Goal: Information Seeking & Learning: Learn about a topic

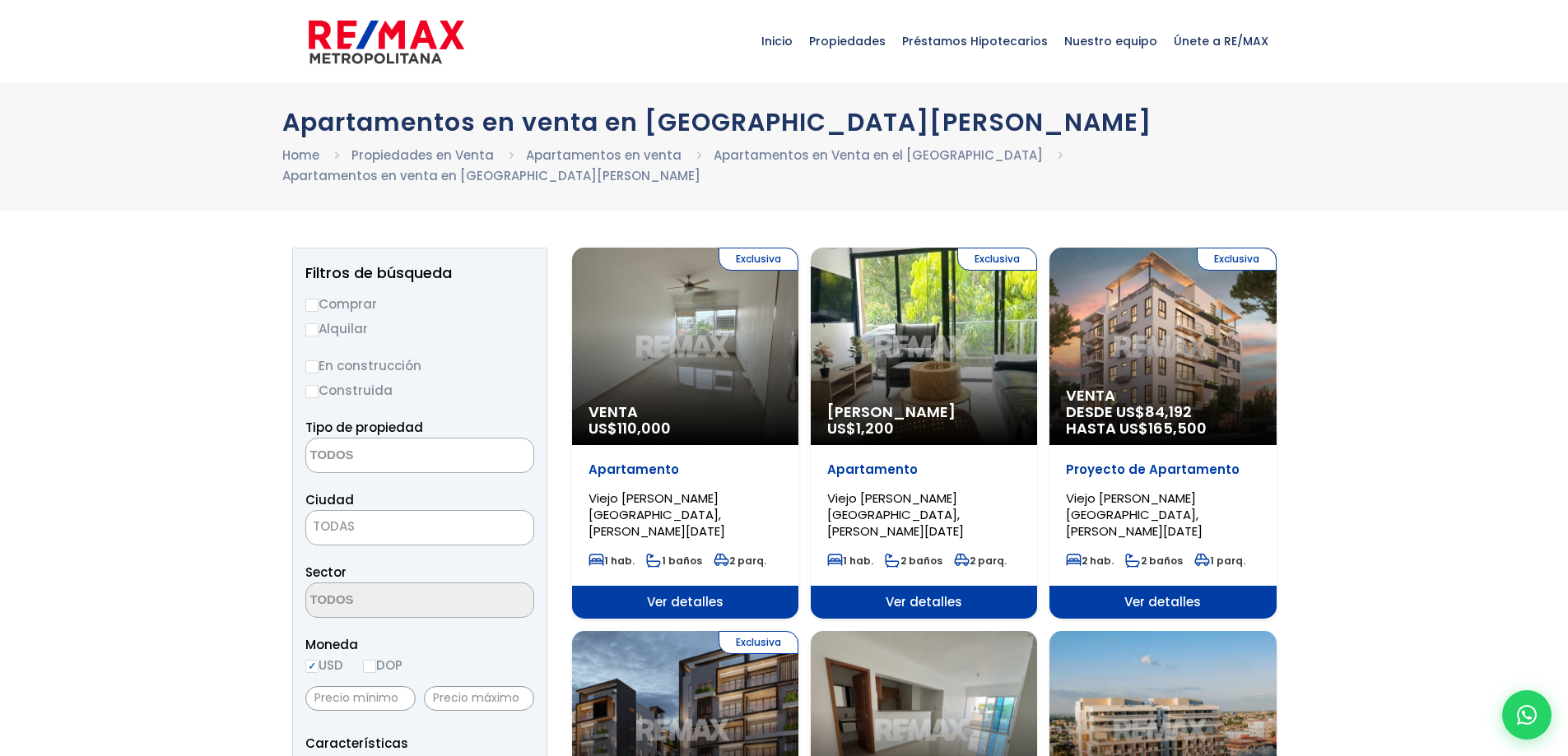
select select
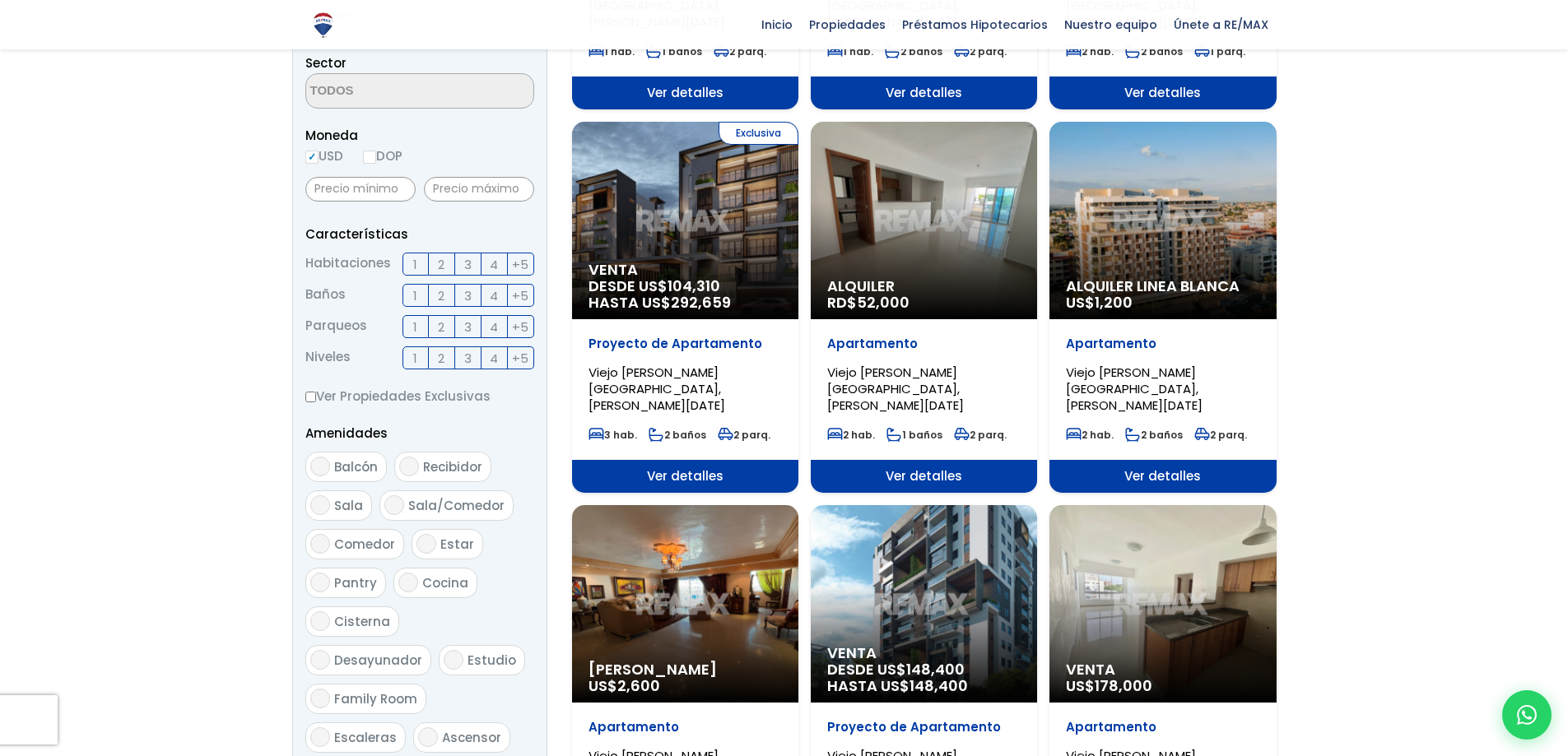
scroll to position [549, 0]
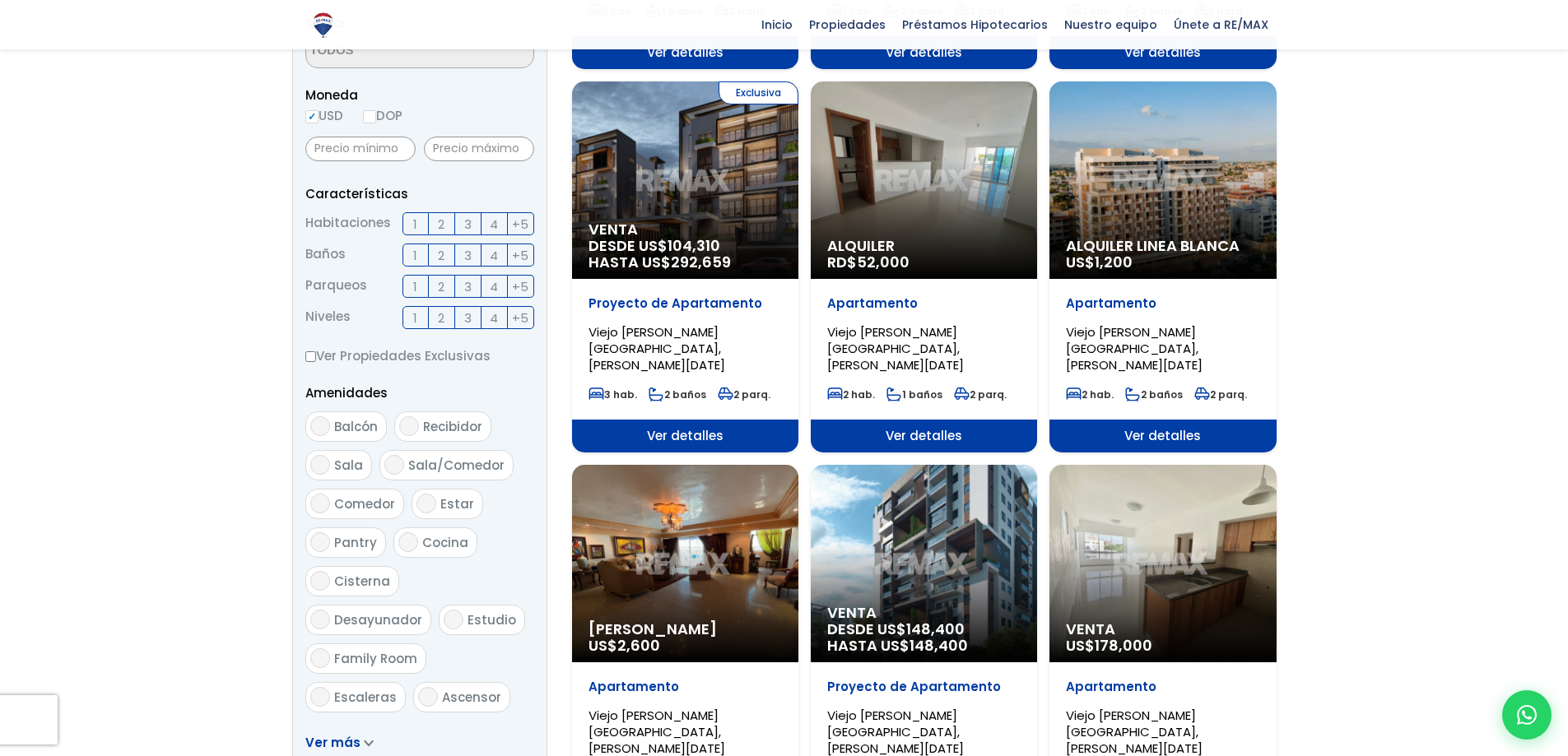
click at [723, 159] on div "Exclusiva Venta DESDE US$ 104,310 HASTA US$ 292,659" at bounding box center [685, 180] width 226 height 197
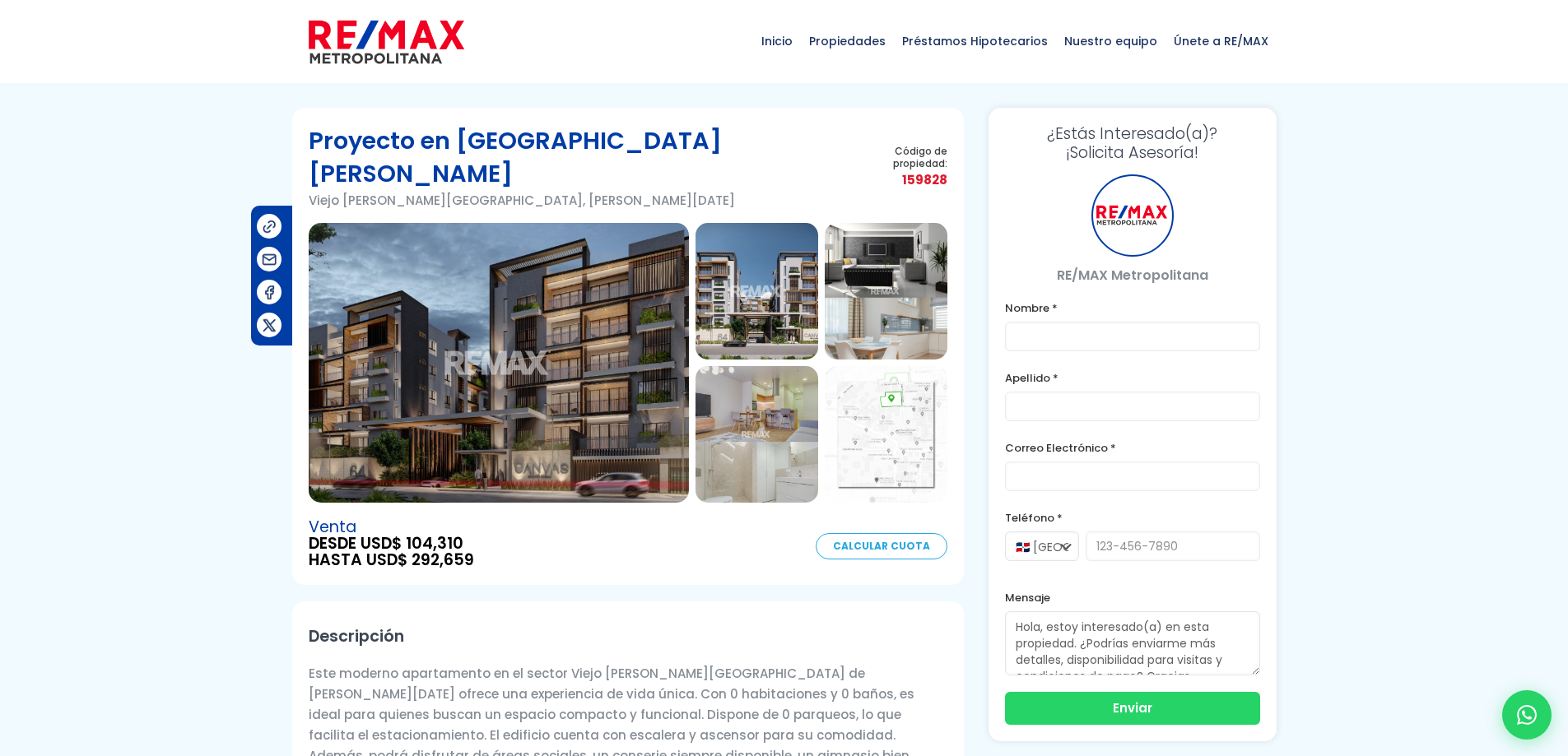
click at [480, 353] on img at bounding box center [498, 362] width 380 height 280
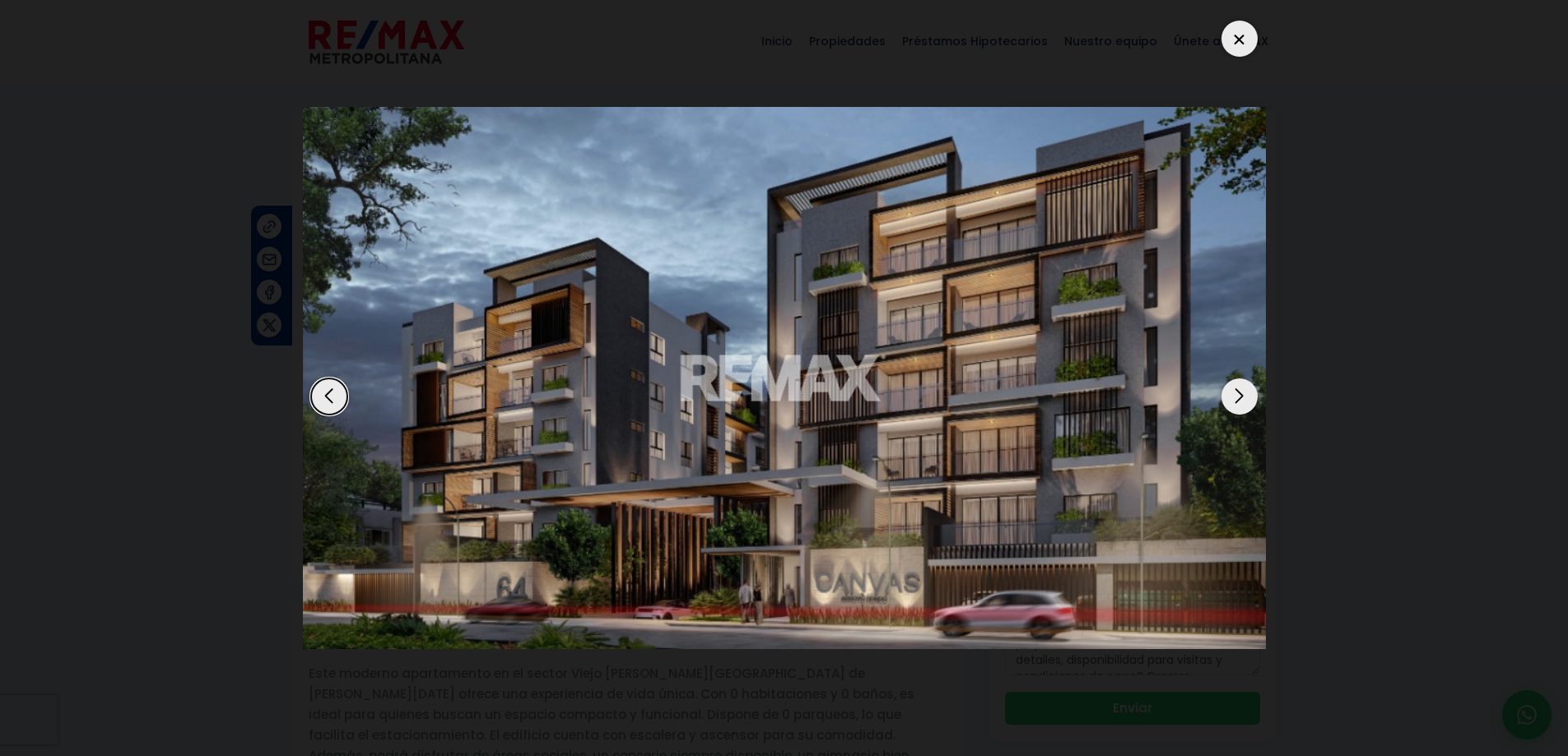
click at [1240, 392] on div "Next slide" at bounding box center [1239, 396] width 36 height 36
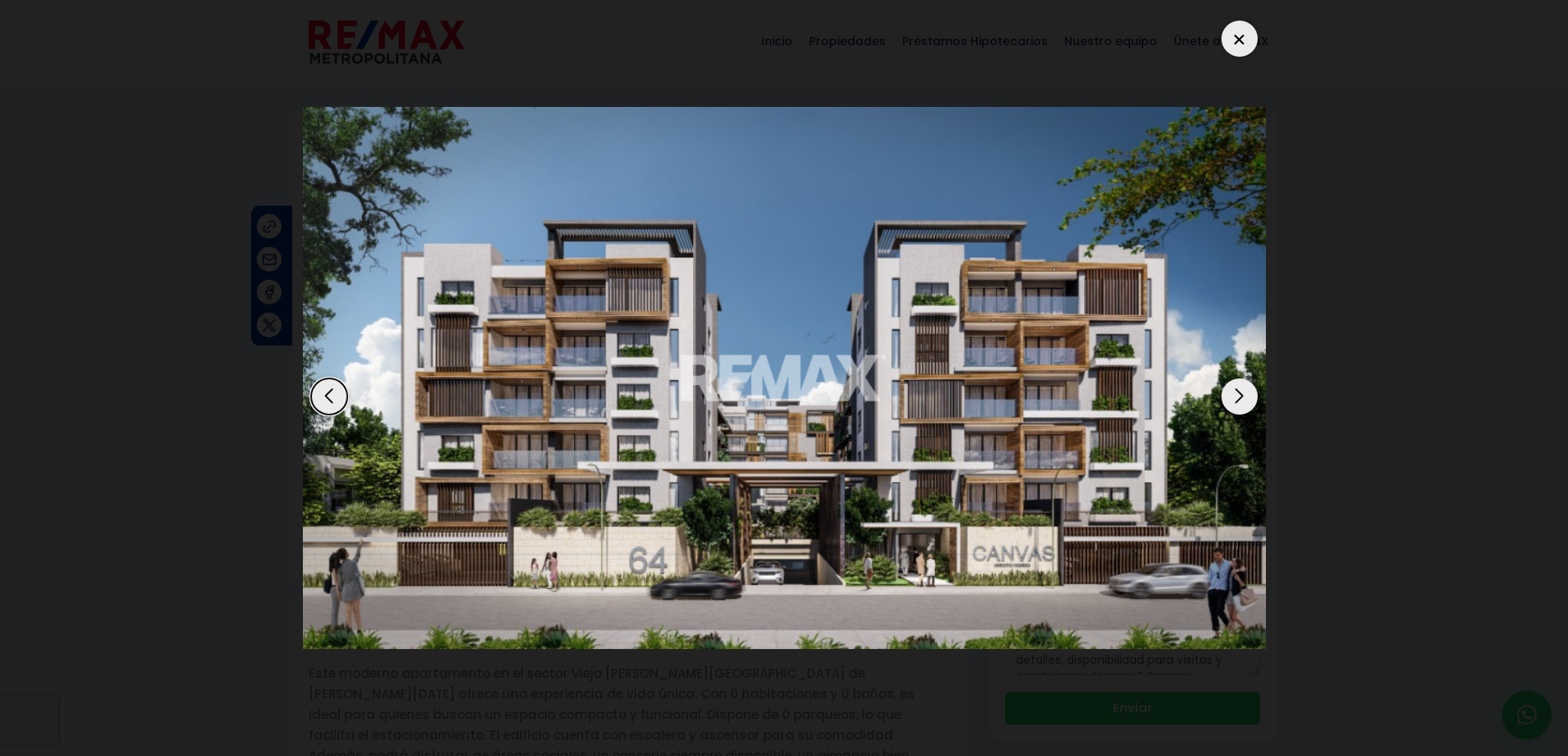
click at [1238, 394] on div "Next slide" at bounding box center [1239, 396] width 36 height 36
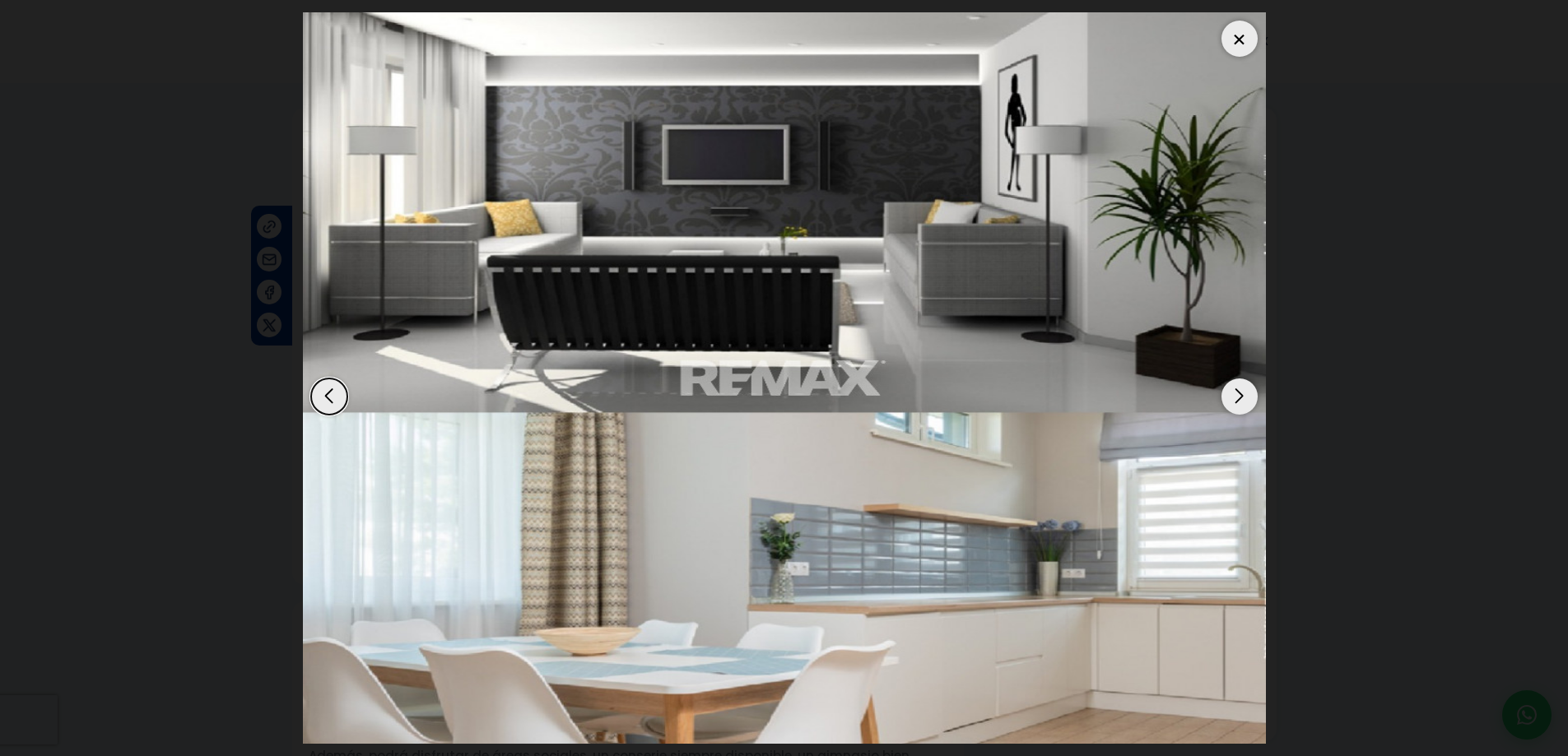
click at [1238, 394] on div "Next slide" at bounding box center [1239, 396] width 36 height 36
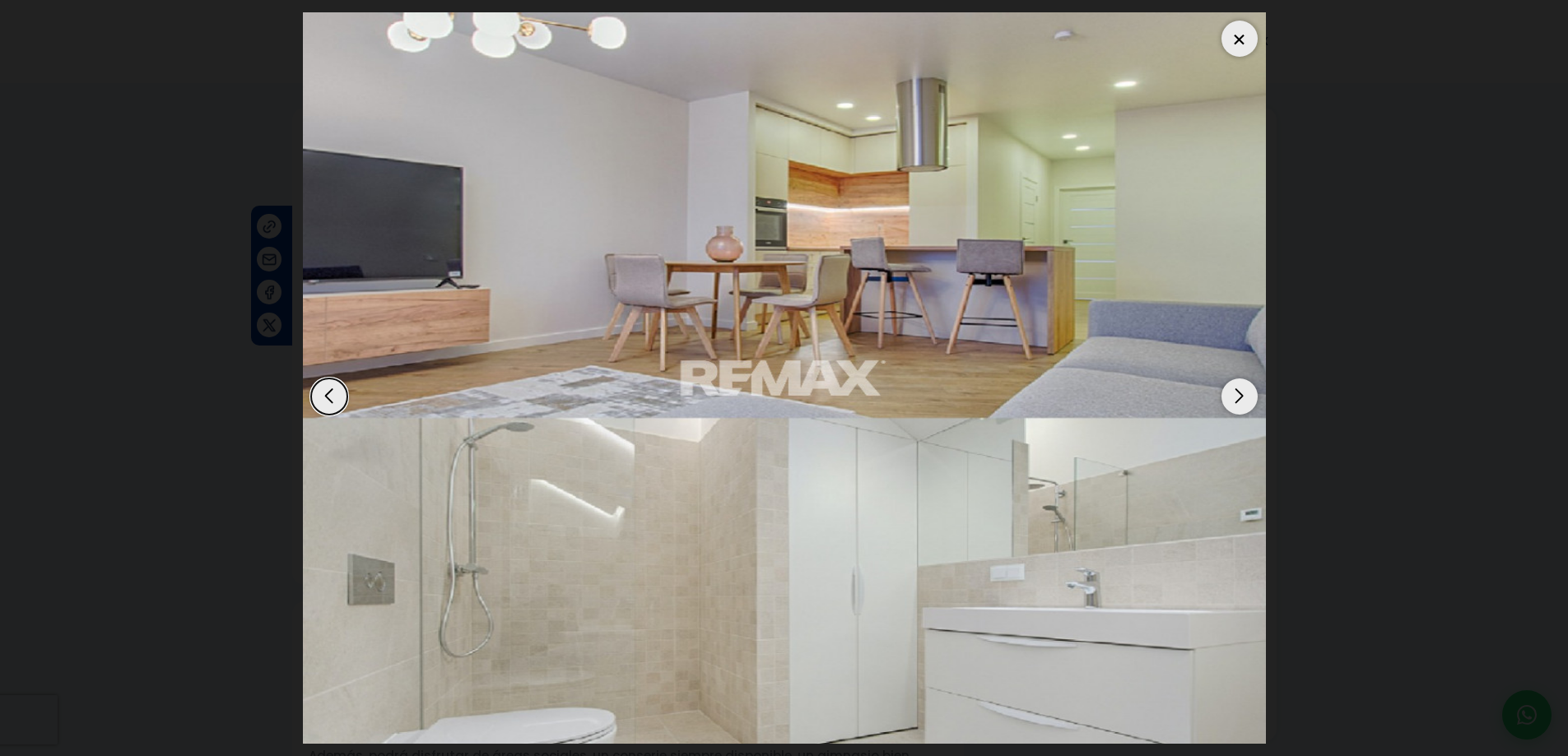
click at [1229, 397] on div "Next slide" at bounding box center [1239, 396] width 36 height 36
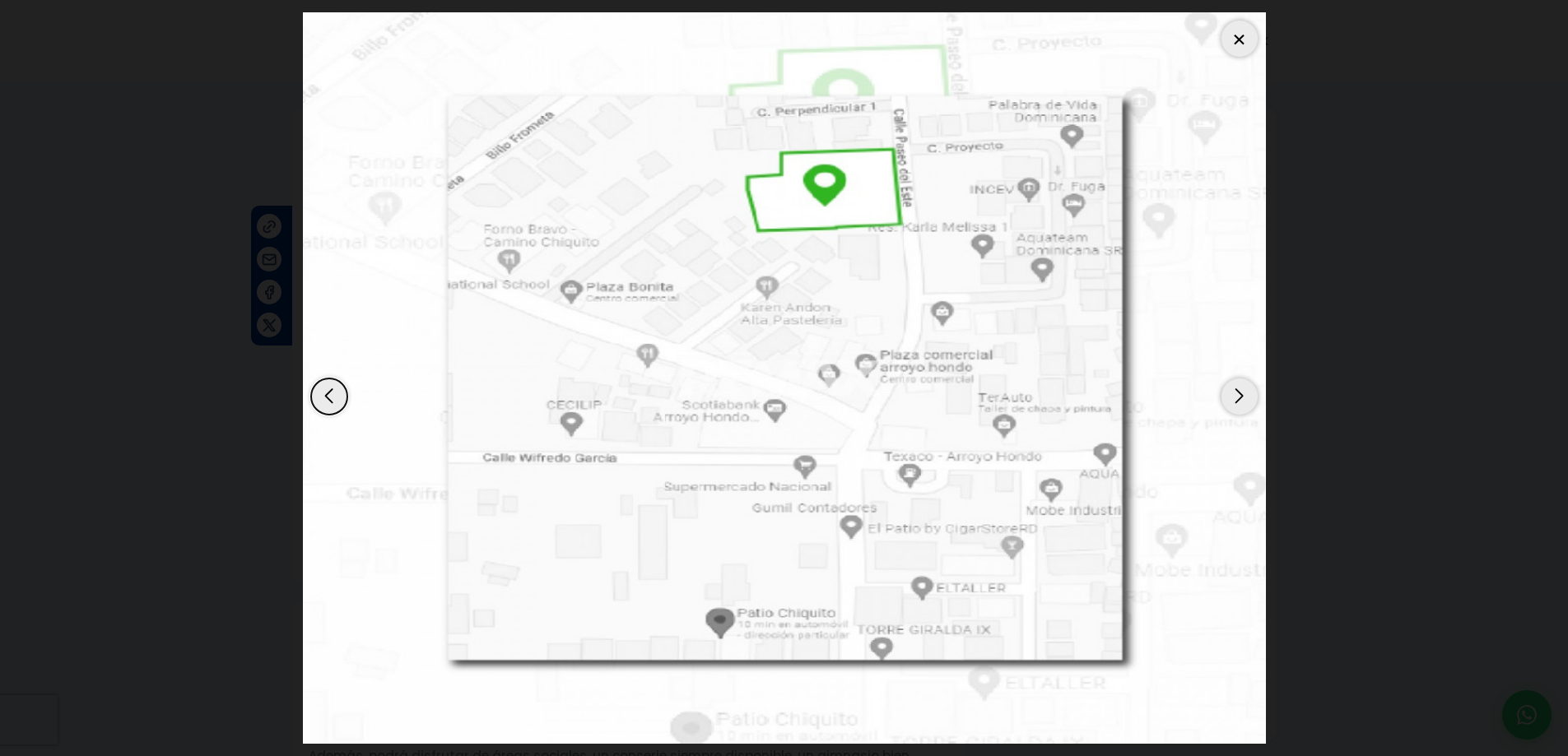
click at [1229, 397] on div "Next slide" at bounding box center [1239, 396] width 36 height 36
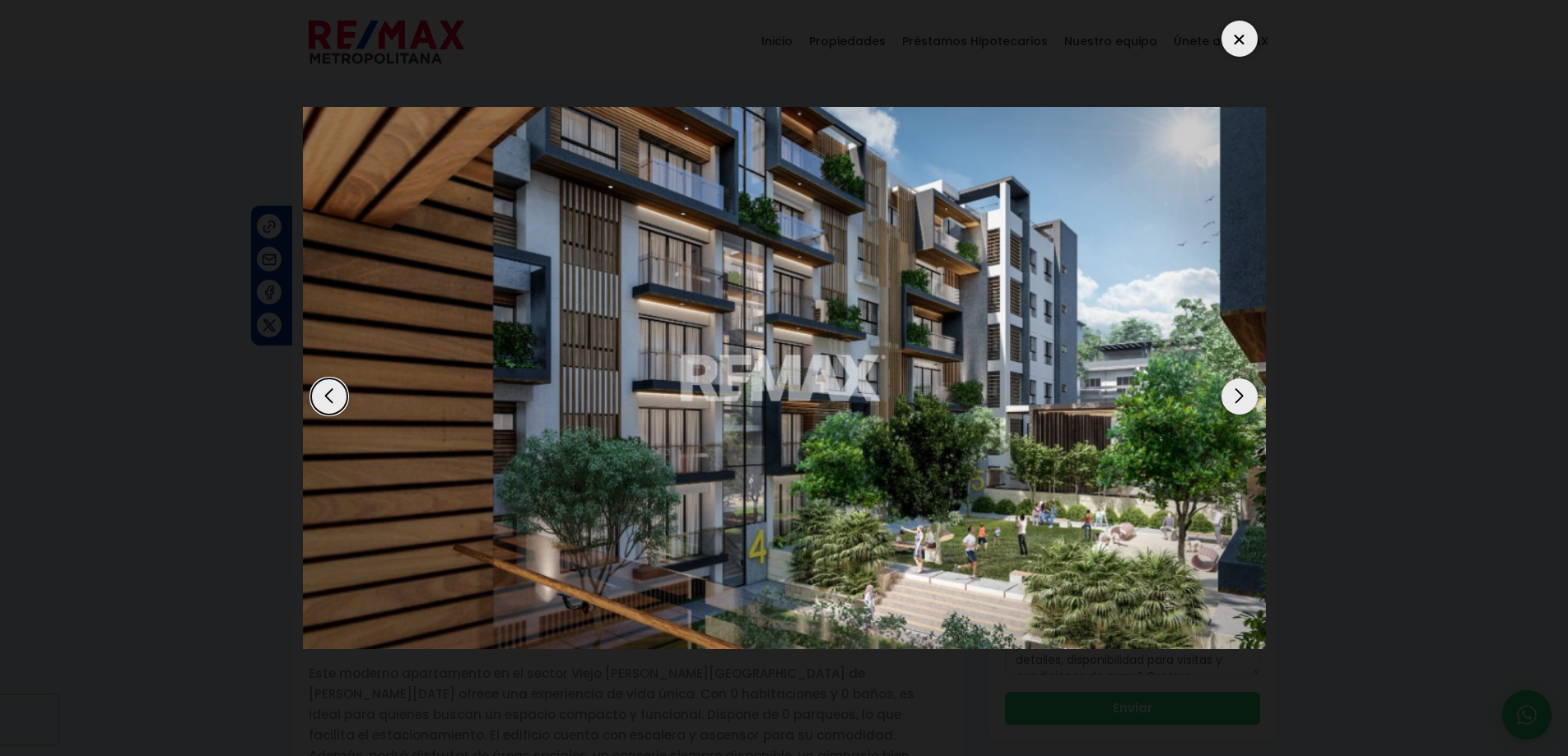
click at [1238, 36] on div at bounding box center [1239, 38] width 36 height 36
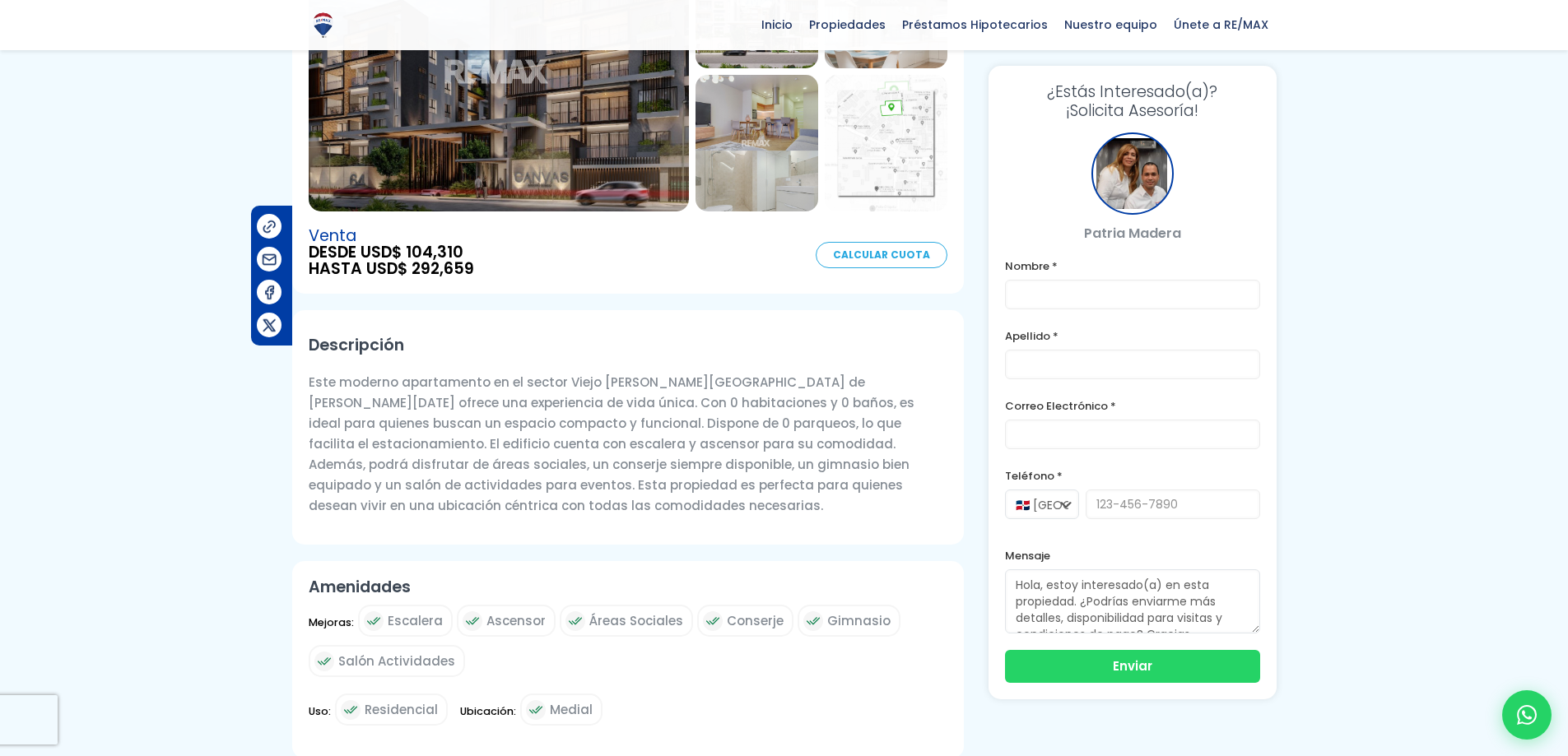
scroll to position [241, 0]
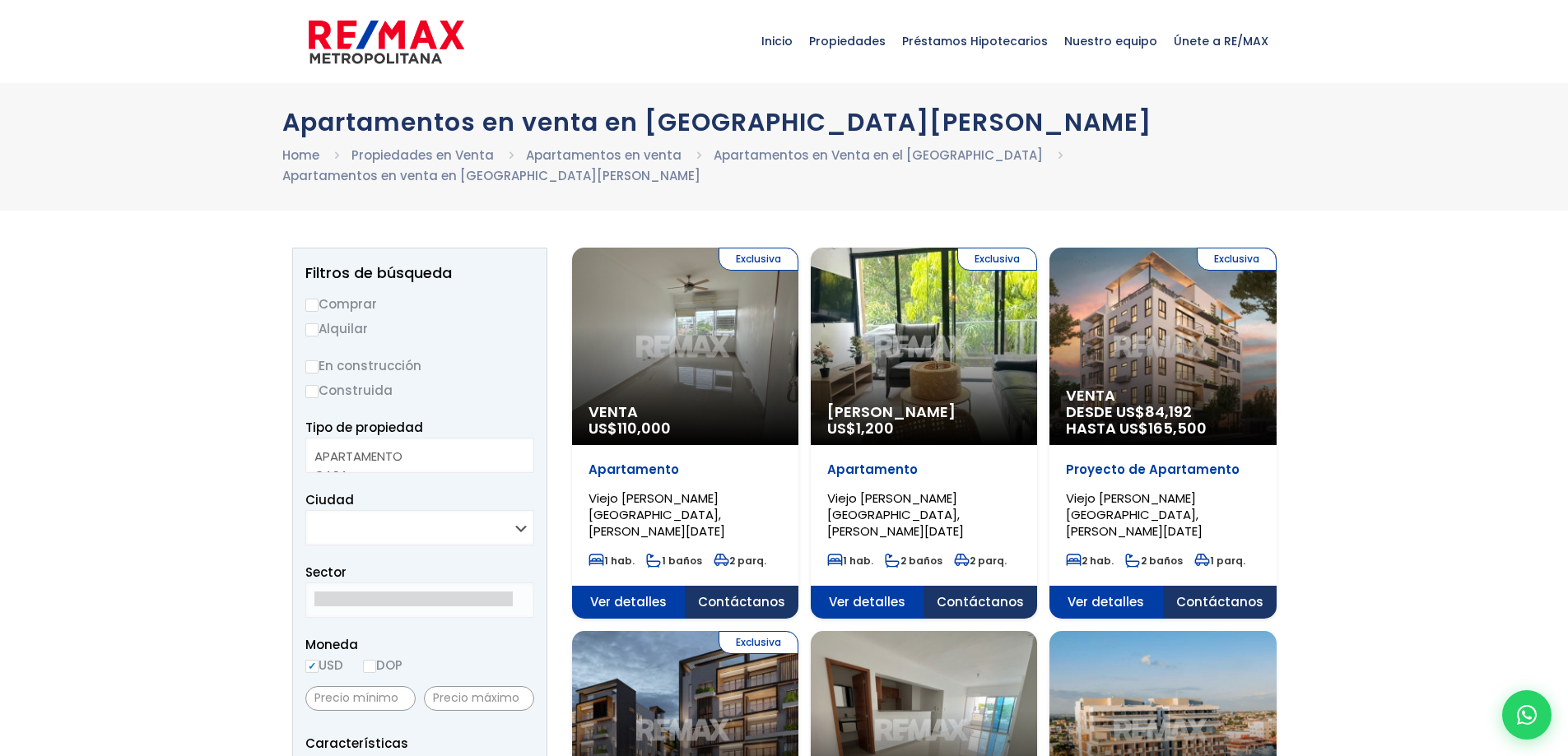
select select
